Goal: Task Accomplishment & Management: Manage account settings

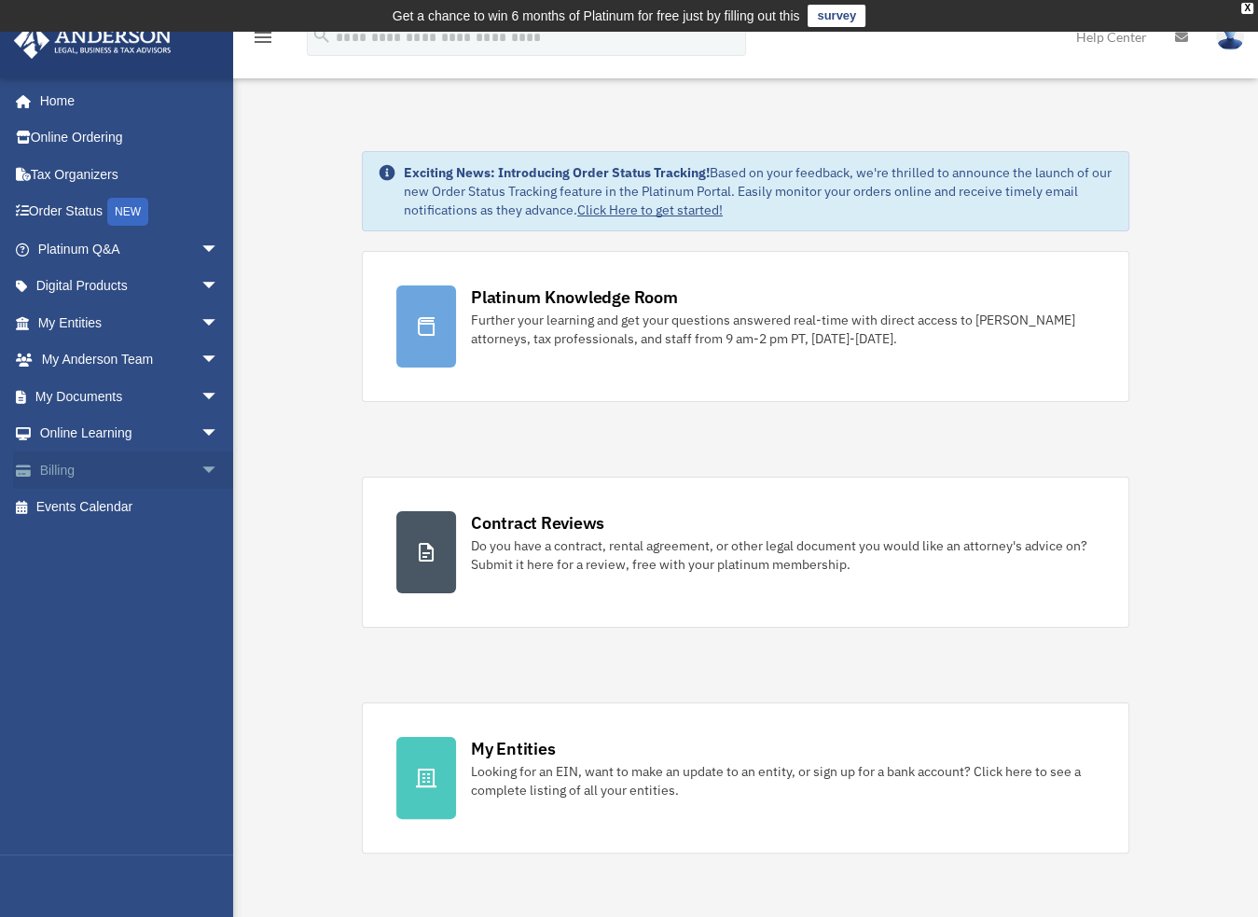
click at [73, 464] on link "Billing arrow_drop_down" at bounding box center [130, 469] width 234 height 37
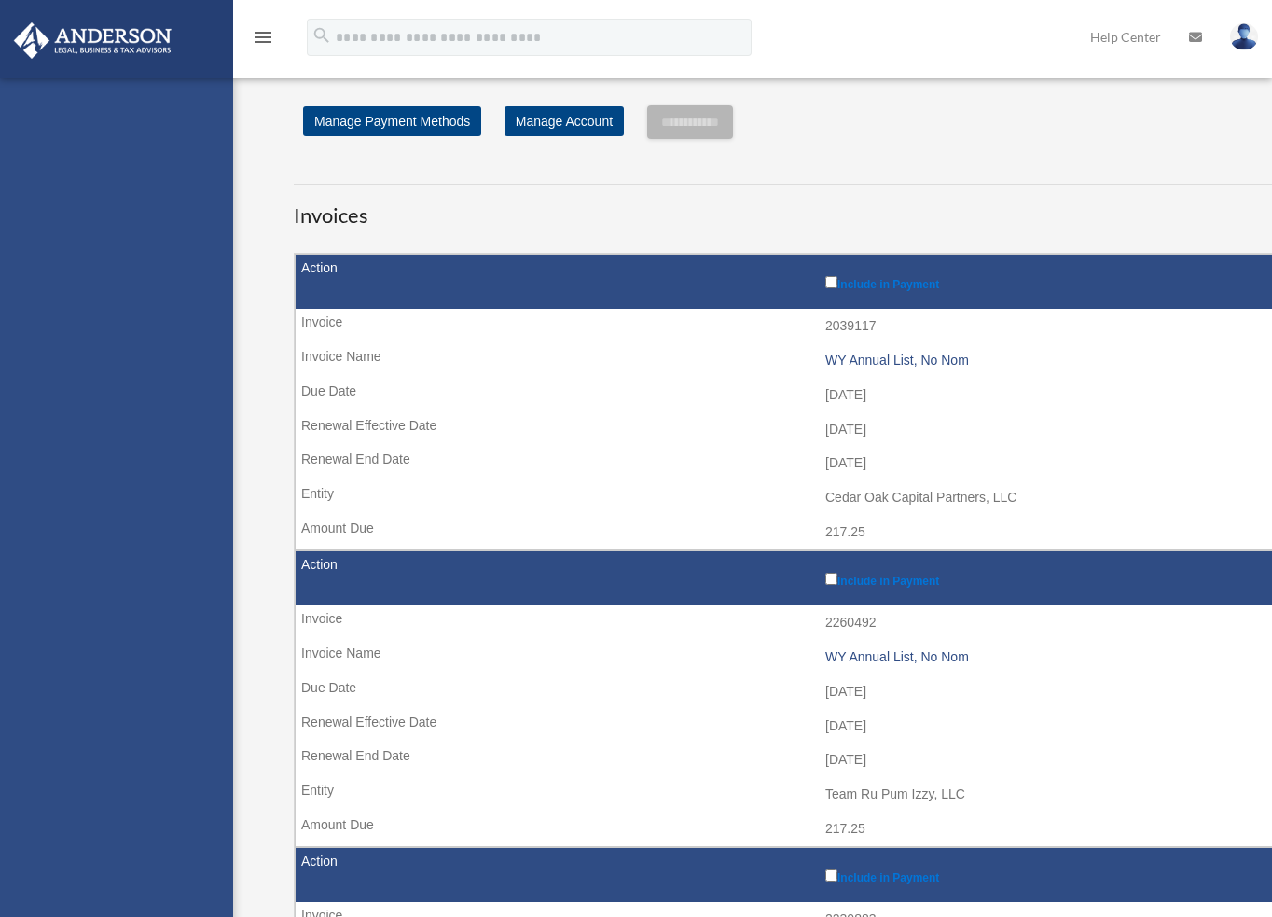
click at [192, 465] on div "[PERSON_NAME][EMAIL_ADDRESS][DOMAIN_NAME] Sign Out [PERSON_NAME][EMAIL_ADDRESS]…" at bounding box center [116, 536] width 233 height 917
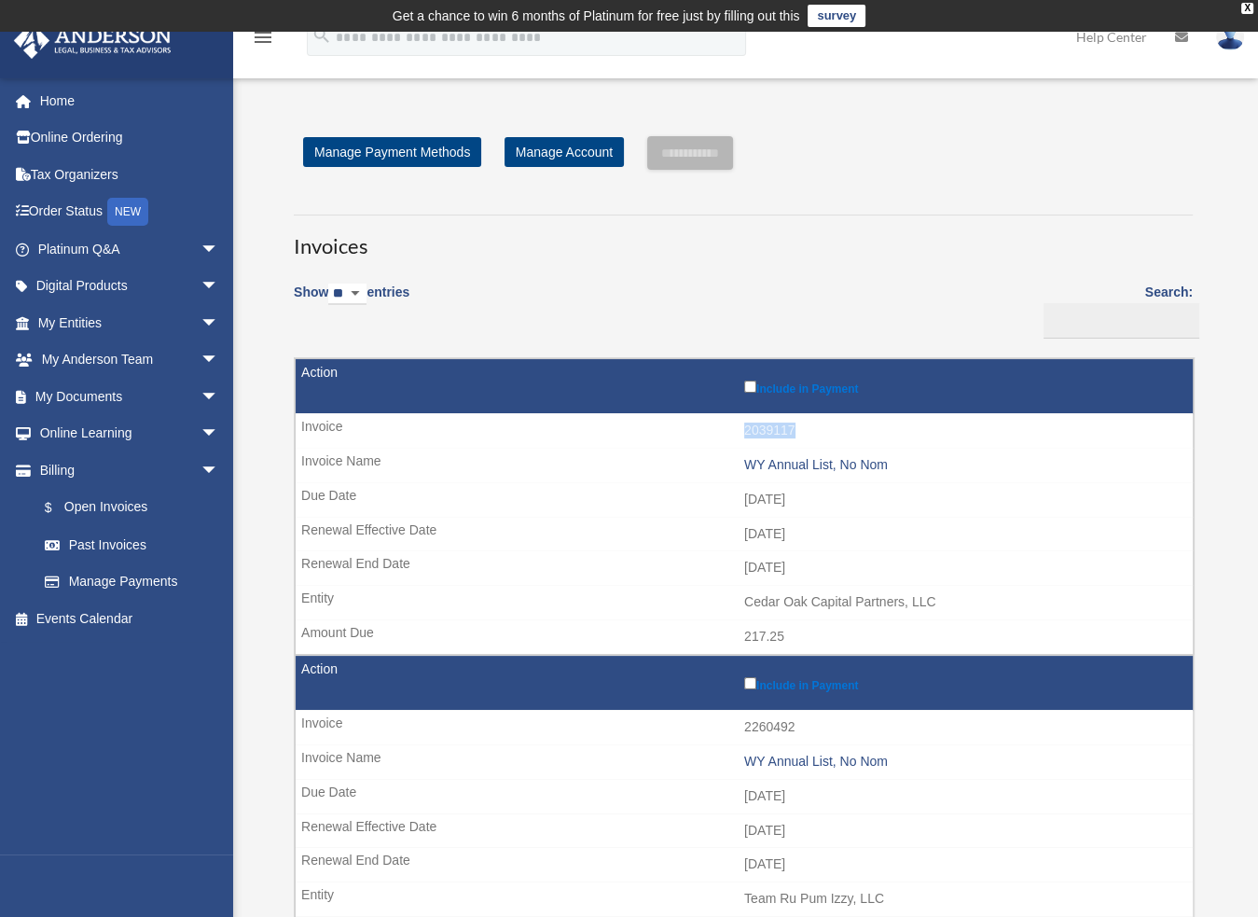
drag, startPoint x: 743, startPoint y: 432, endPoint x: 796, endPoint y: 432, distance: 52.2
click at [796, 432] on td "2039117" at bounding box center [744, 430] width 897 height 35
copy td "2039117"
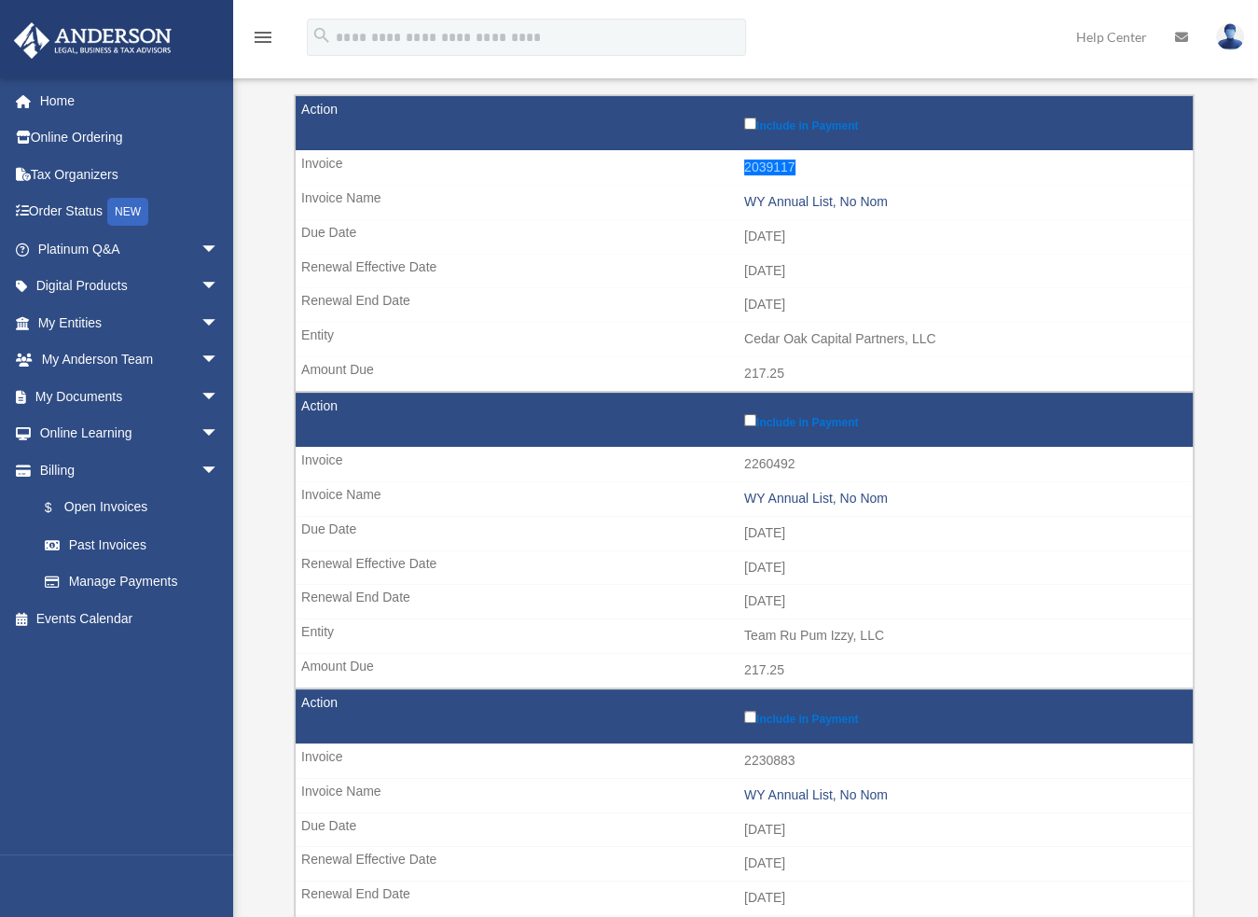
scroll to position [373, 0]
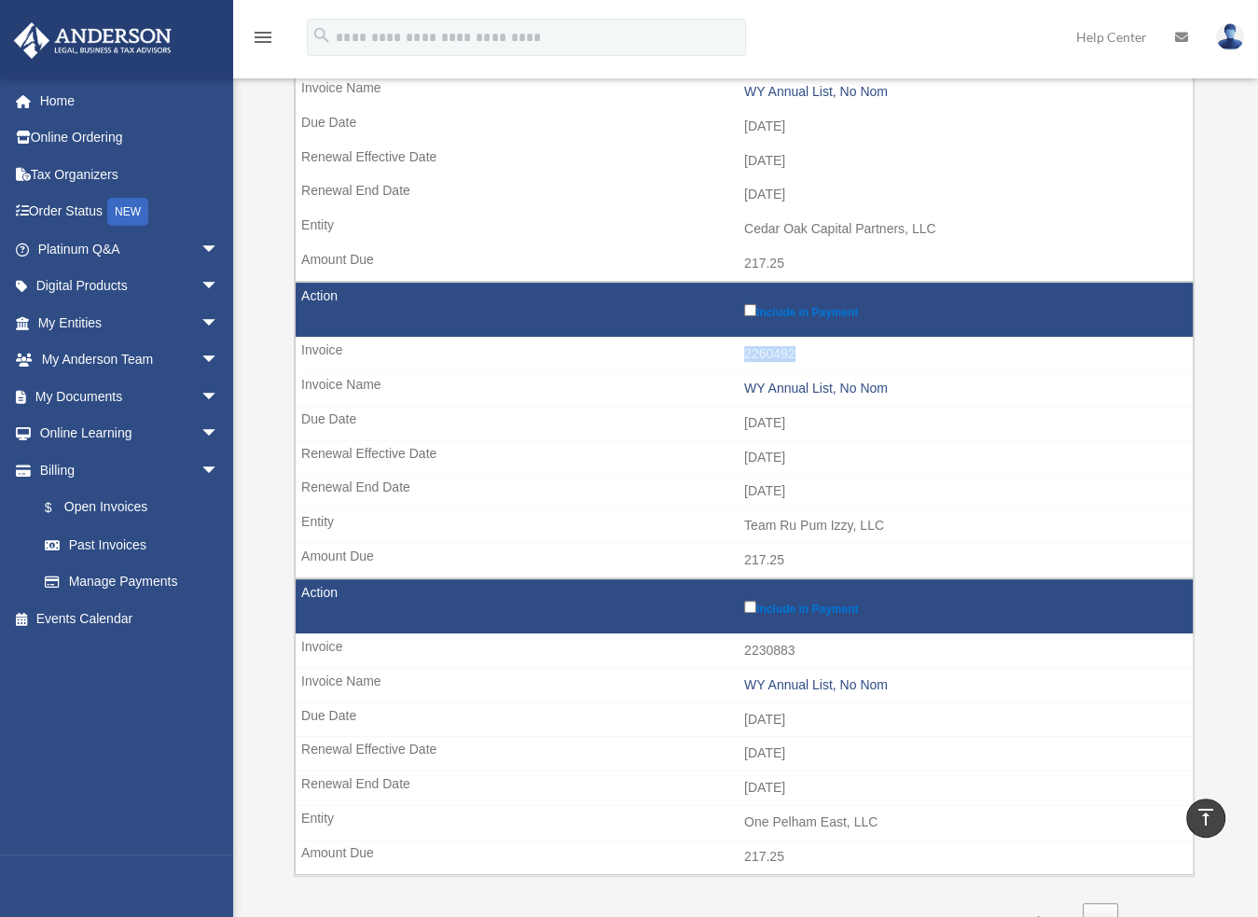
drag, startPoint x: 744, startPoint y: 351, endPoint x: 777, endPoint y: 350, distance: 32.7
click at [808, 350] on td "2260492" at bounding box center [744, 354] width 897 height 35
copy td "2260492"
drag, startPoint x: 746, startPoint y: 647, endPoint x: 797, endPoint y: 645, distance: 50.4
click at [797, 645] on td "2230883" at bounding box center [744, 650] width 897 height 35
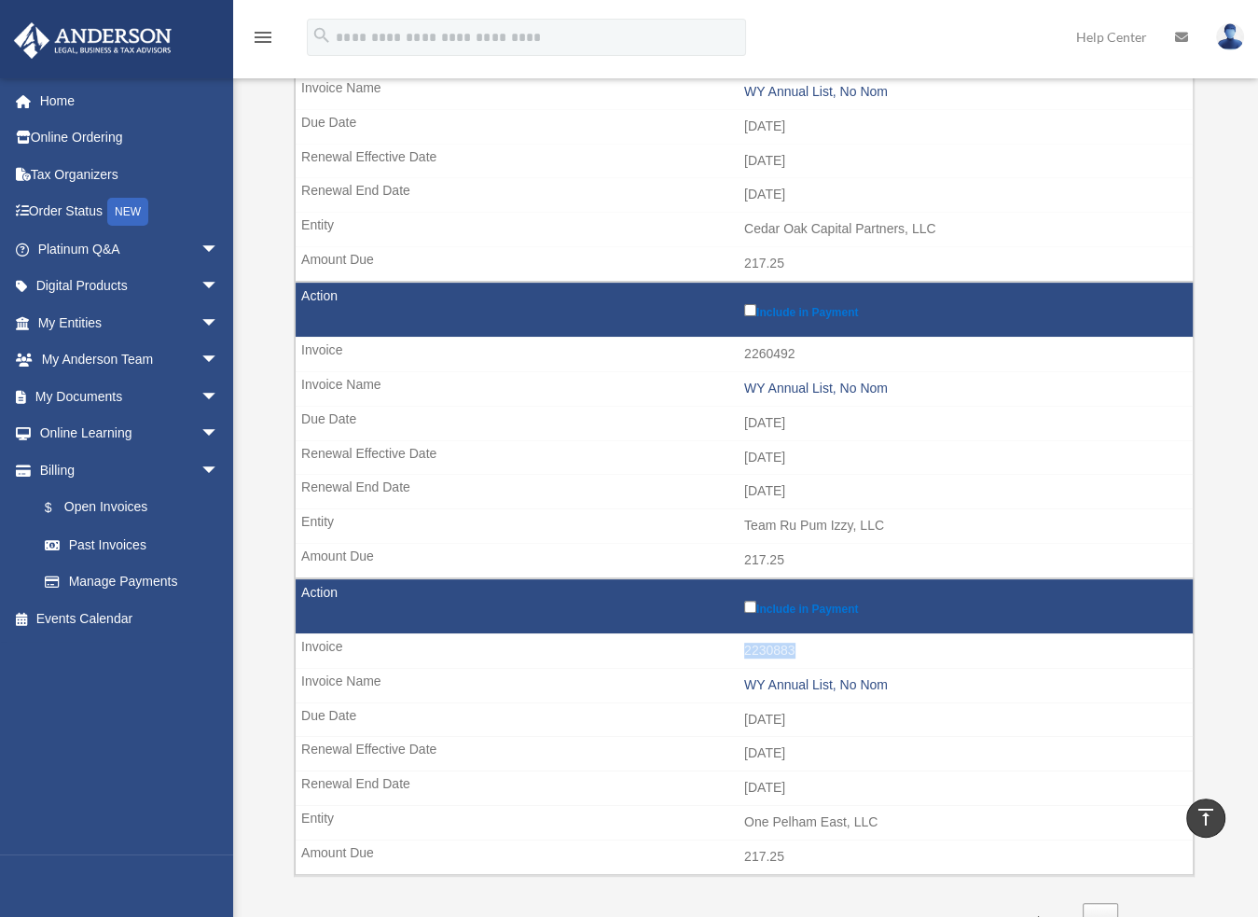
copy td "2230883"
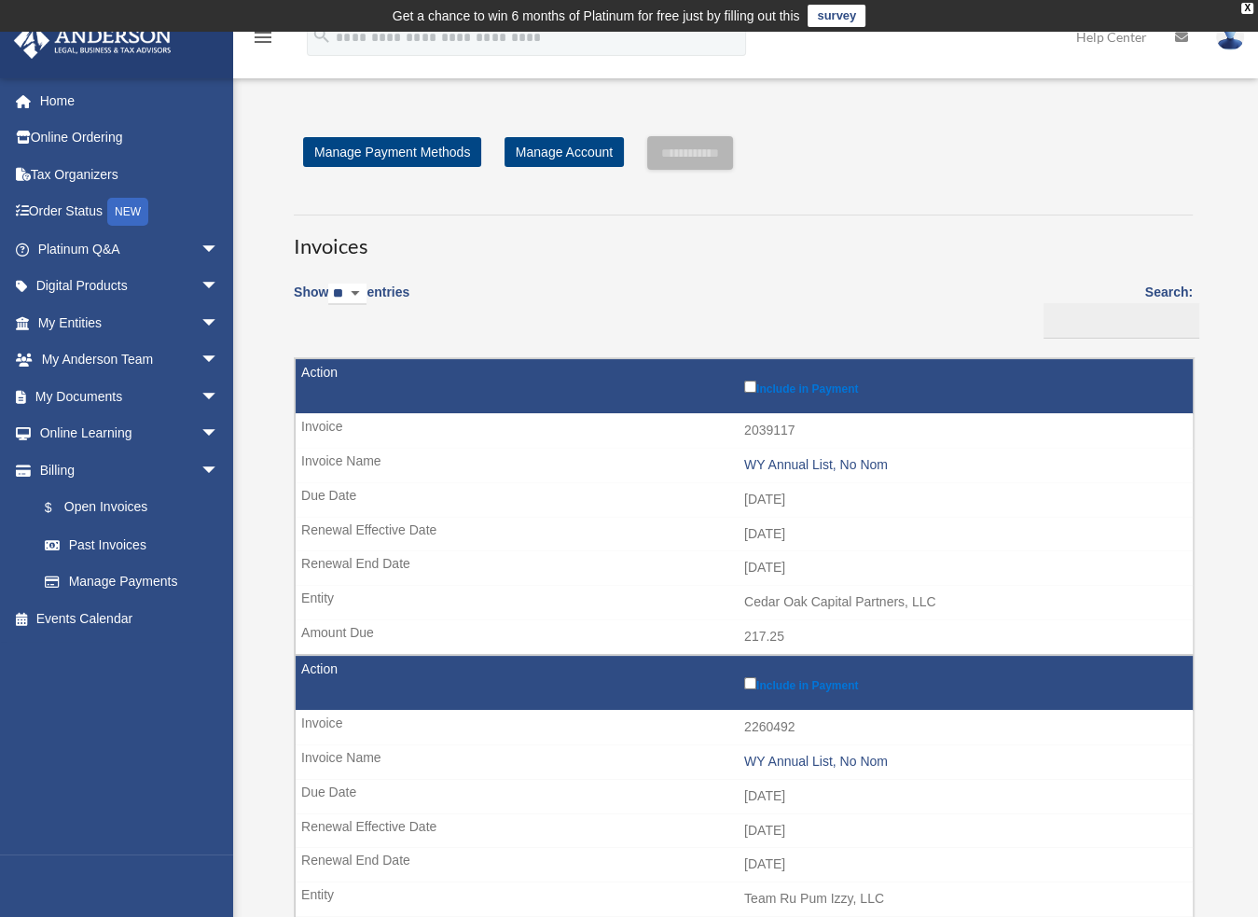
click at [1227, 44] on img at bounding box center [1230, 36] width 28 height 27
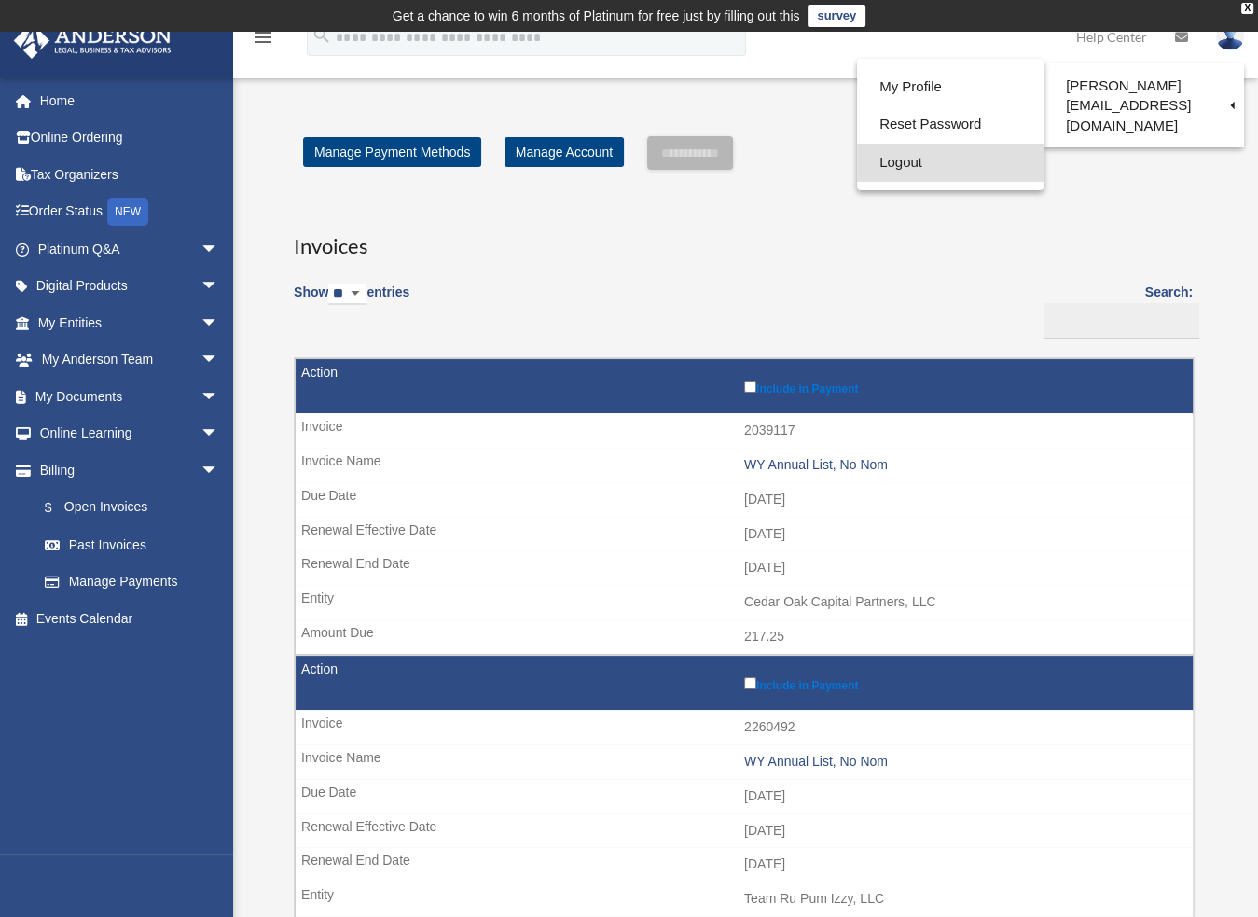
click at [899, 162] on link "Logout" at bounding box center [950, 163] width 187 height 38
